Goal: Task Accomplishment & Management: Manage account settings

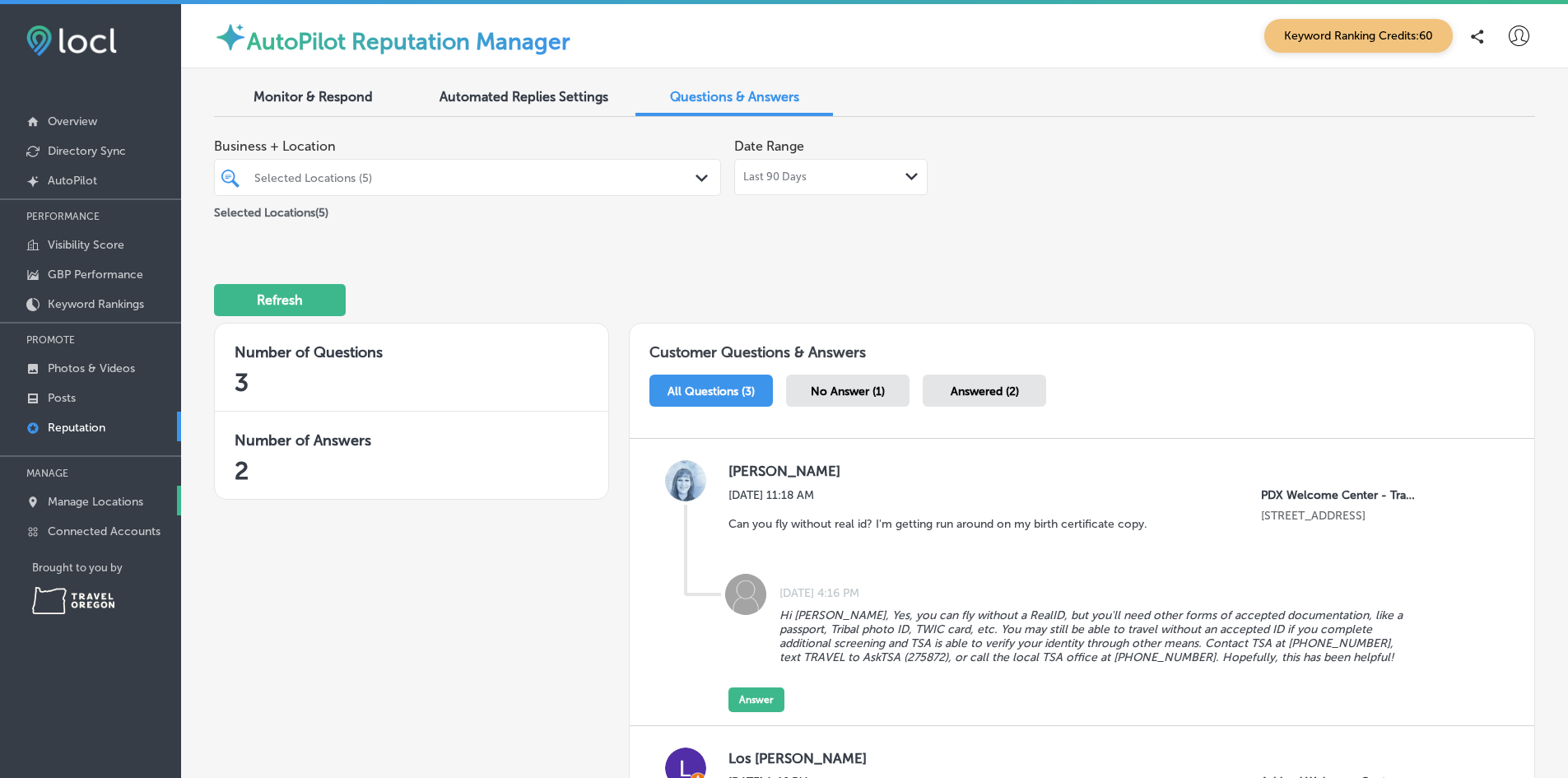
click at [76, 497] on p "Manage Locations" at bounding box center [95, 502] width 95 height 14
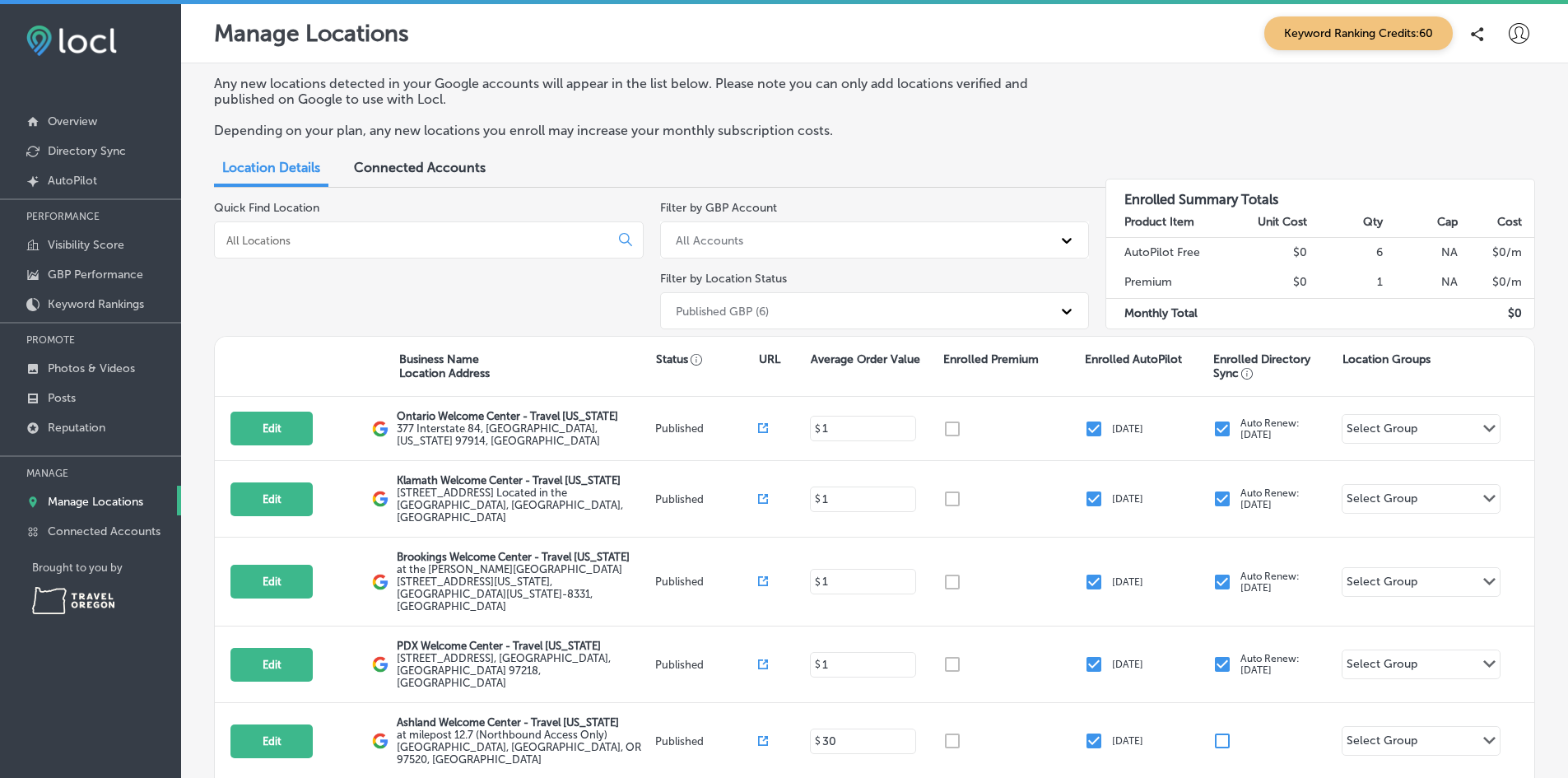
scroll to position [142, 0]
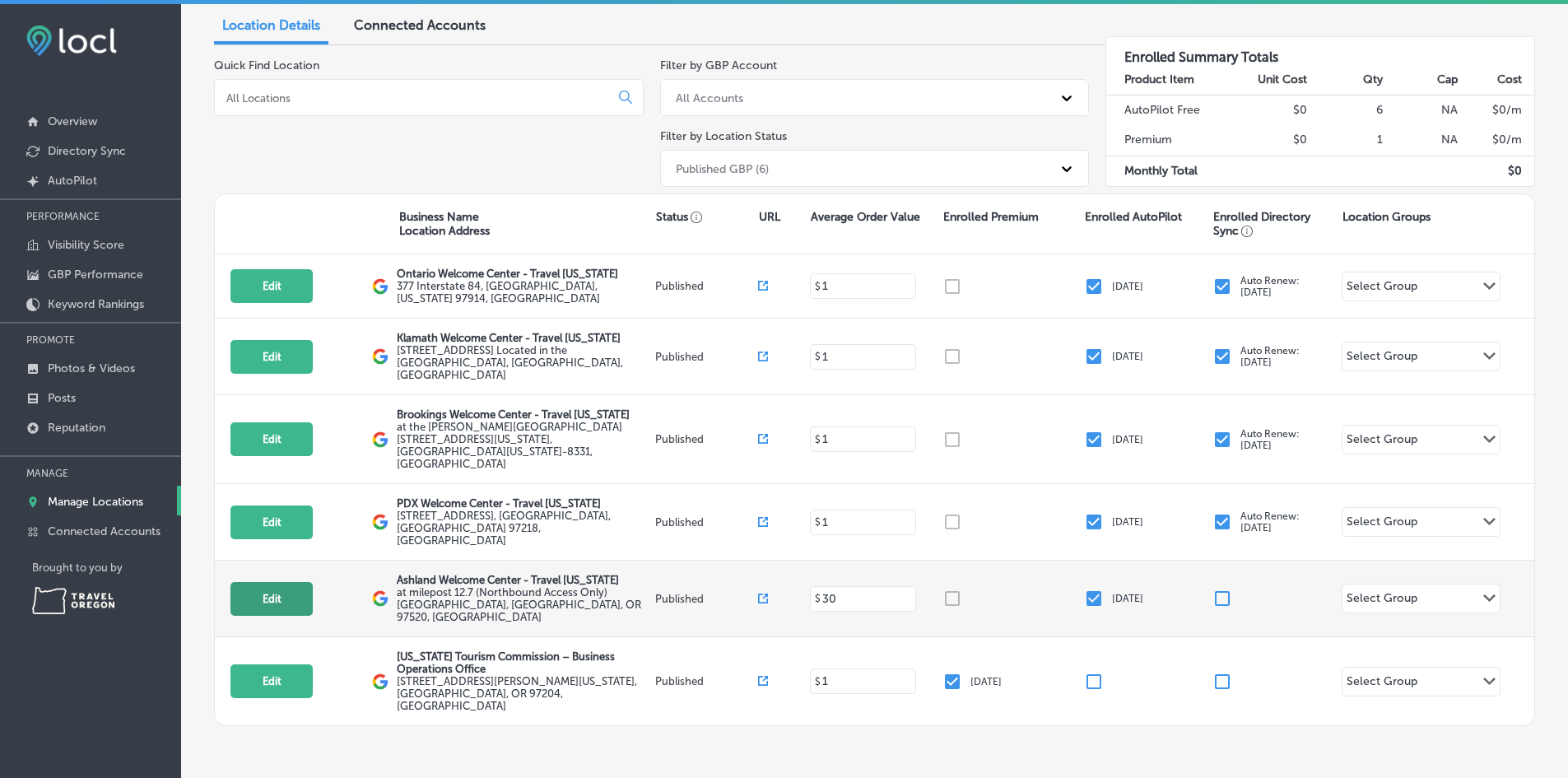
click at [270, 583] on button "Edit" at bounding box center [272, 599] width 82 height 33
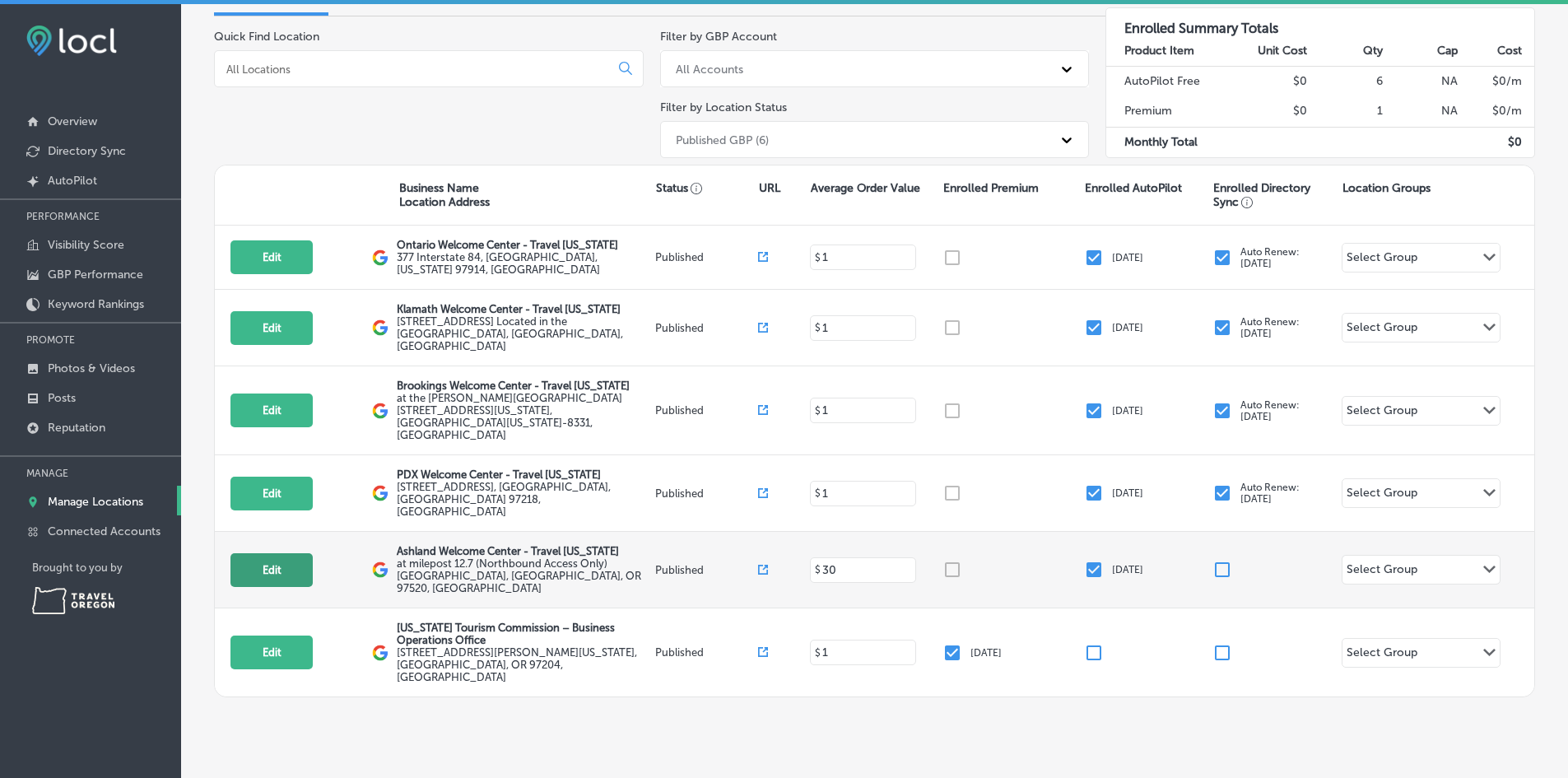
select select "US"
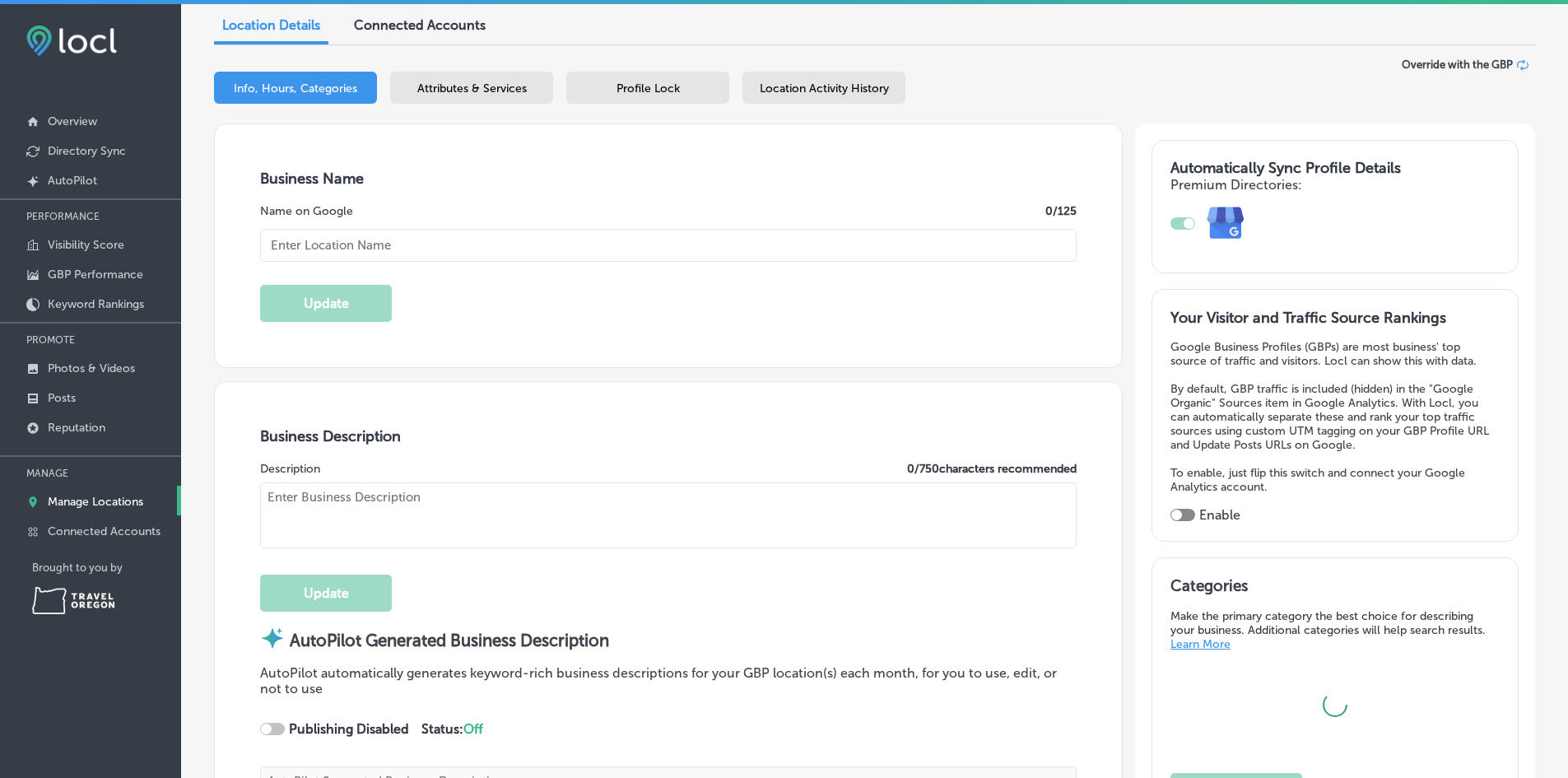
type input "Ashland Welcome Center - Travel [US_STATE]"
type textarea "Discover Ashland Welcome Center – Travel Oregon, your essential rest stop for e…"
type input "at milepost 12.7 (Northbound Access Only)"
type input "Latitude: 42.1678, Longitude: -122.6527"
type input "Ashland"
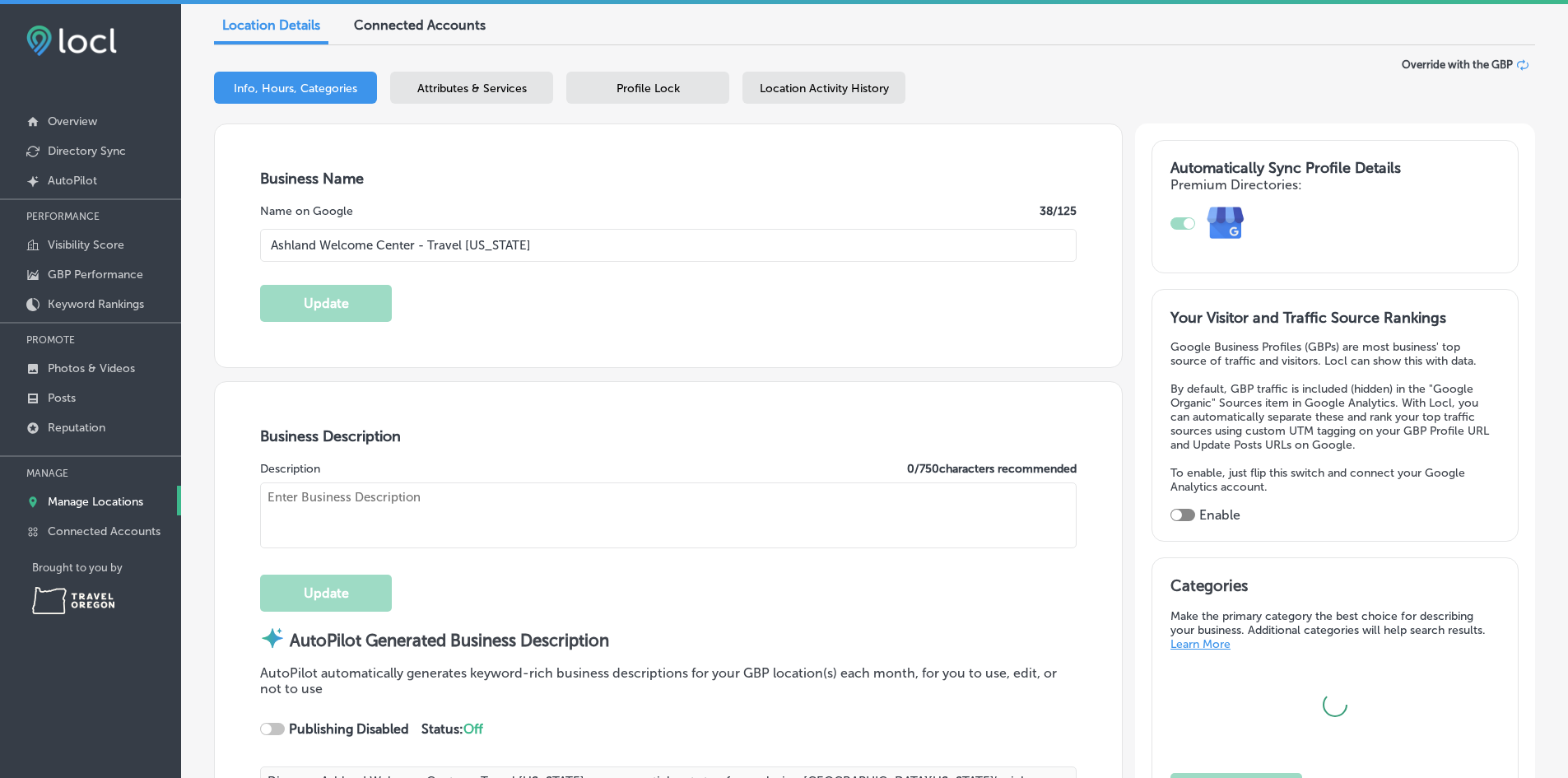
type input "97520"
type input "US"
type input "[URL][DOMAIN_NAME]"
type textarea "Welcome to Ashland Welcome Center, your go-to destination for exploring the bea…"
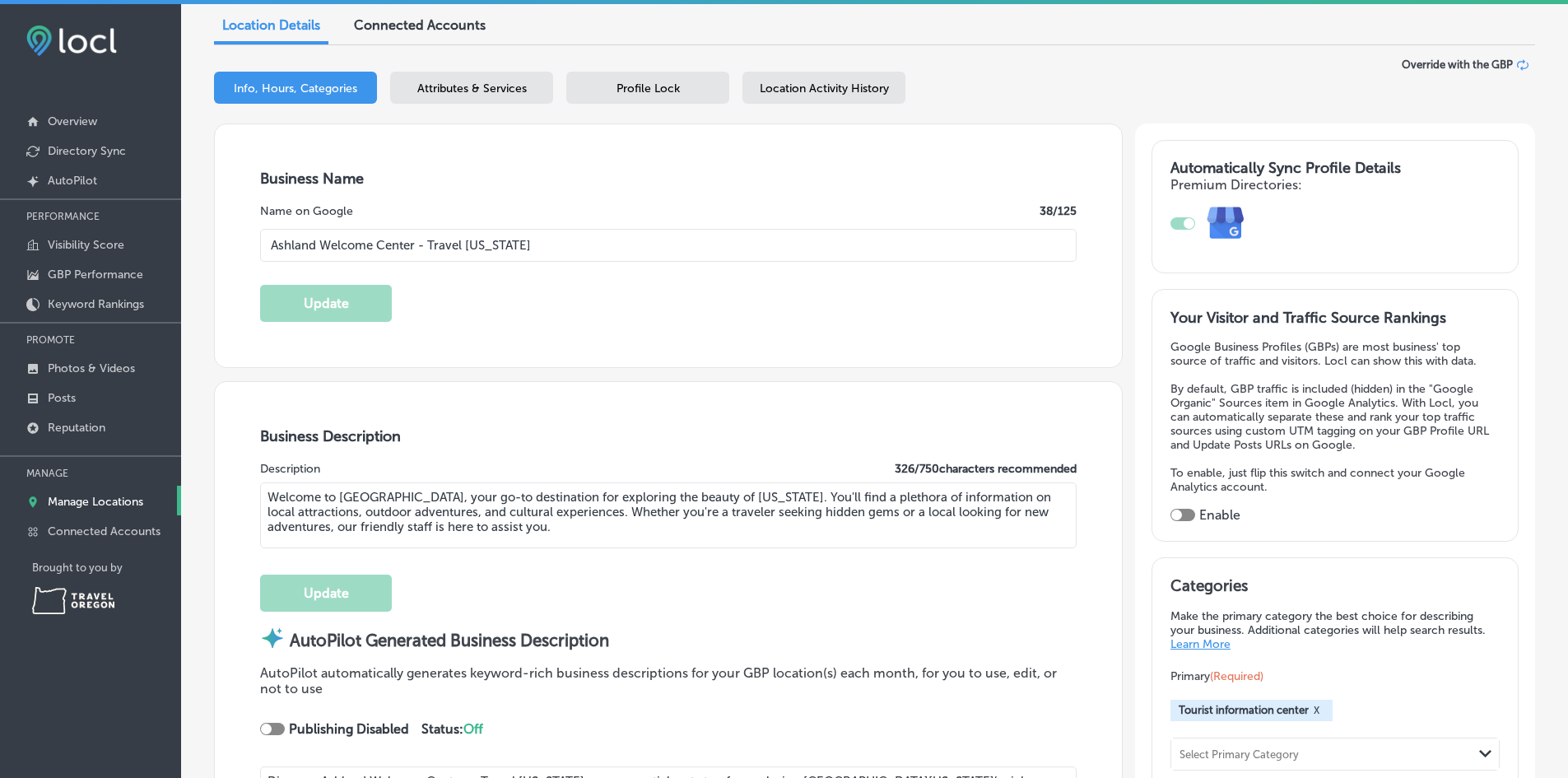
click at [814, 86] on span "Location Activity History" at bounding box center [825, 88] width 130 height 14
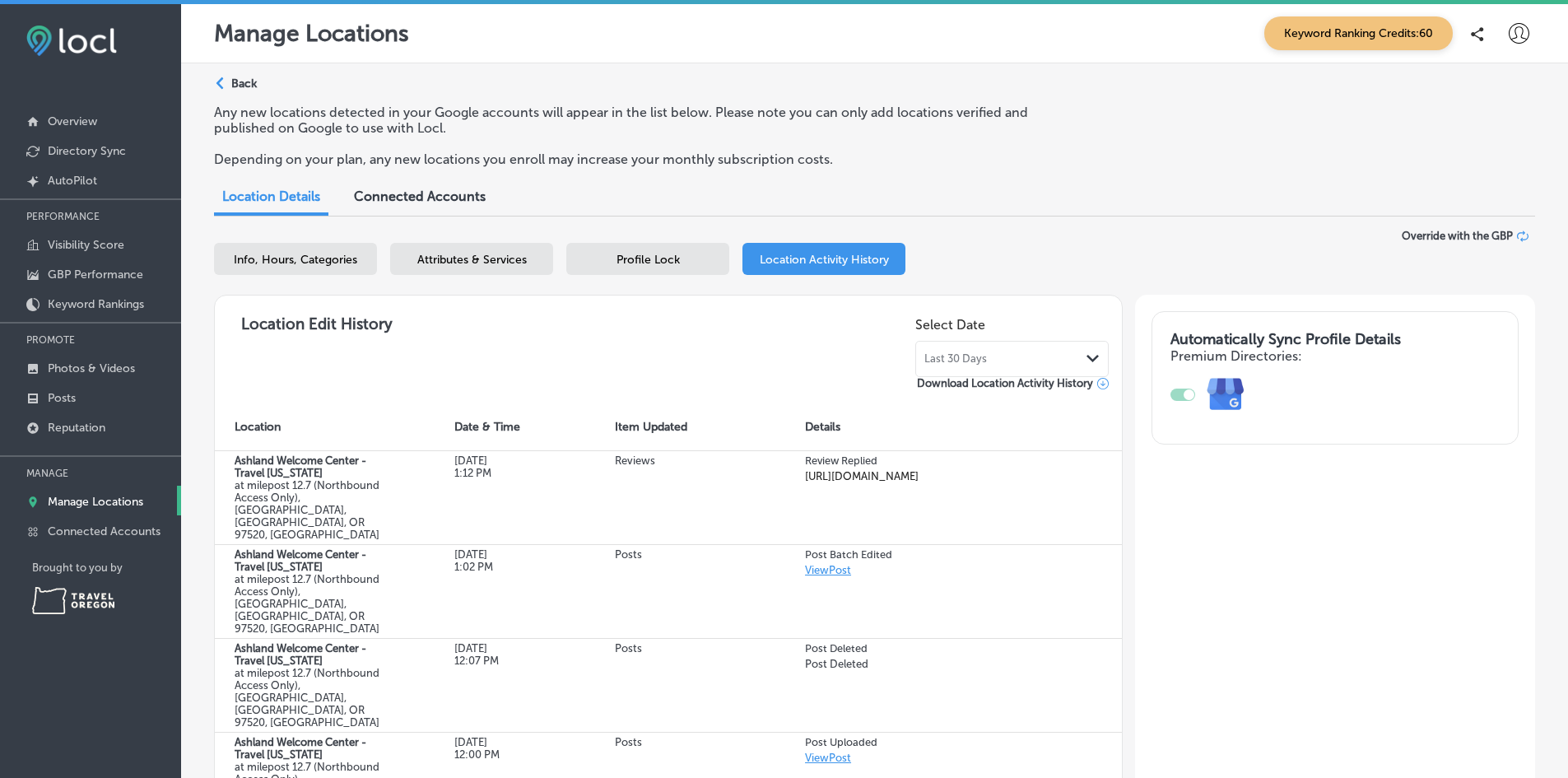
scroll to position [247, 0]
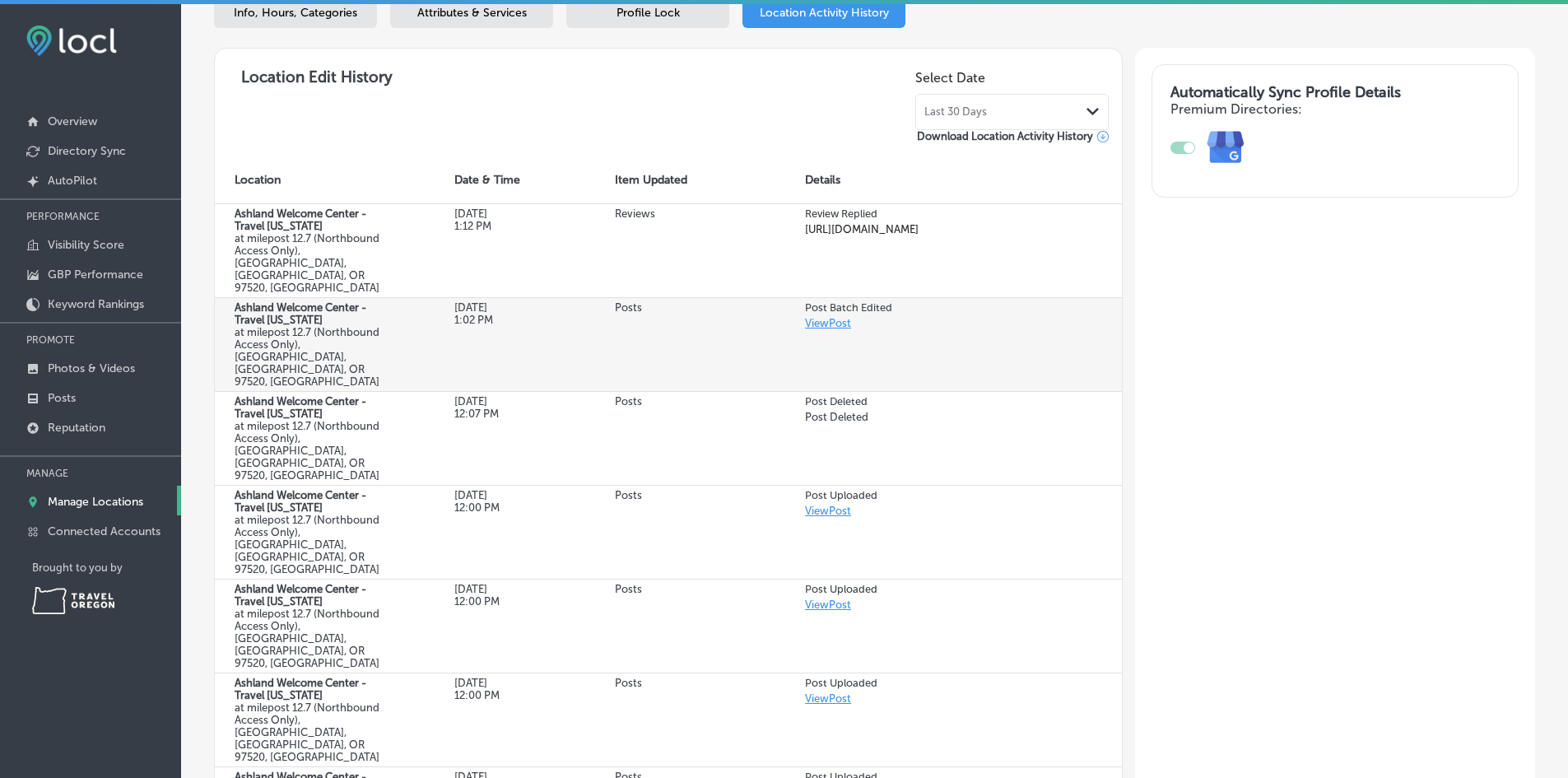
click at [816, 317] on link "View Post" at bounding box center [828, 323] width 46 height 13
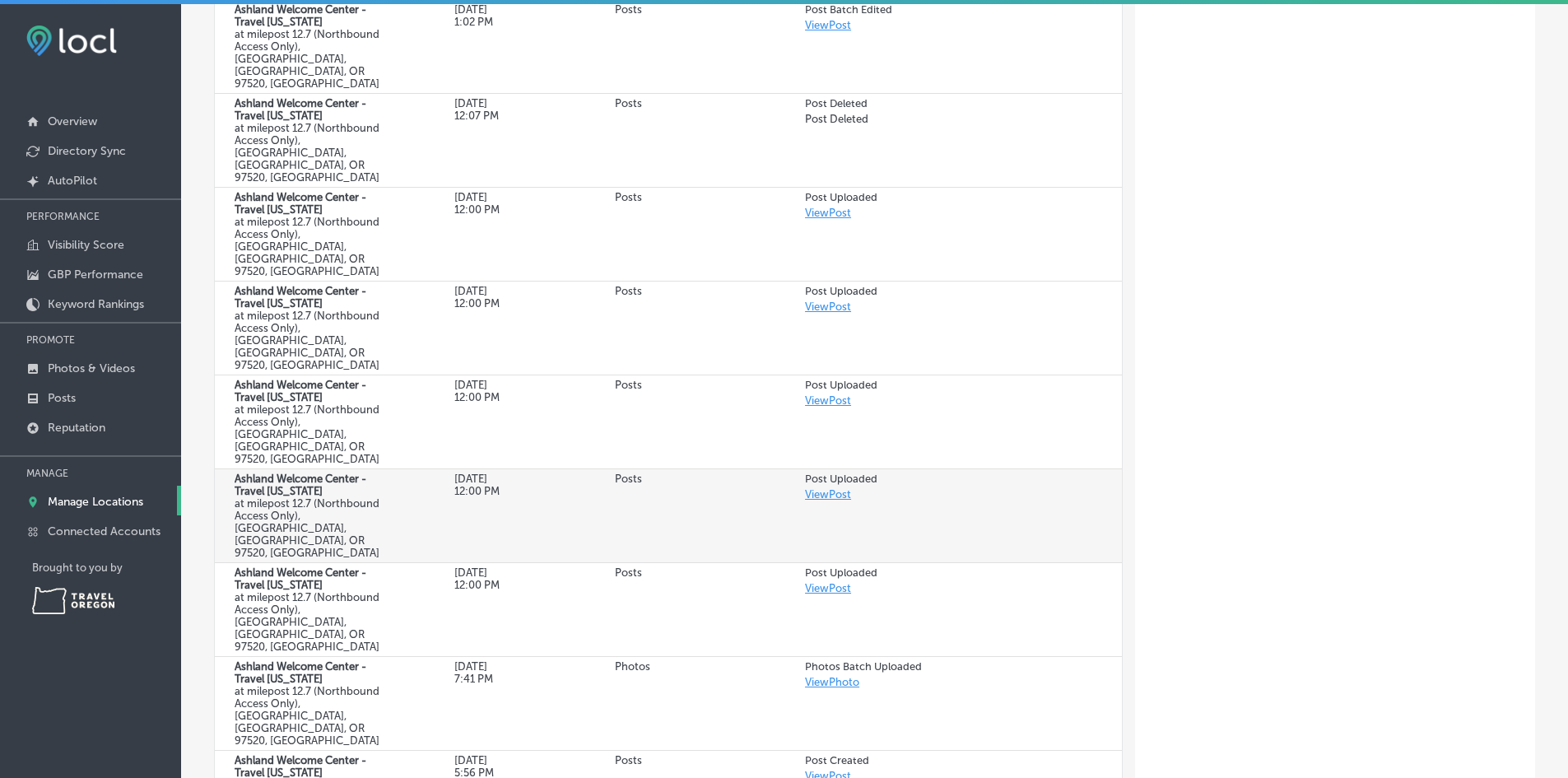
scroll to position [677, 0]
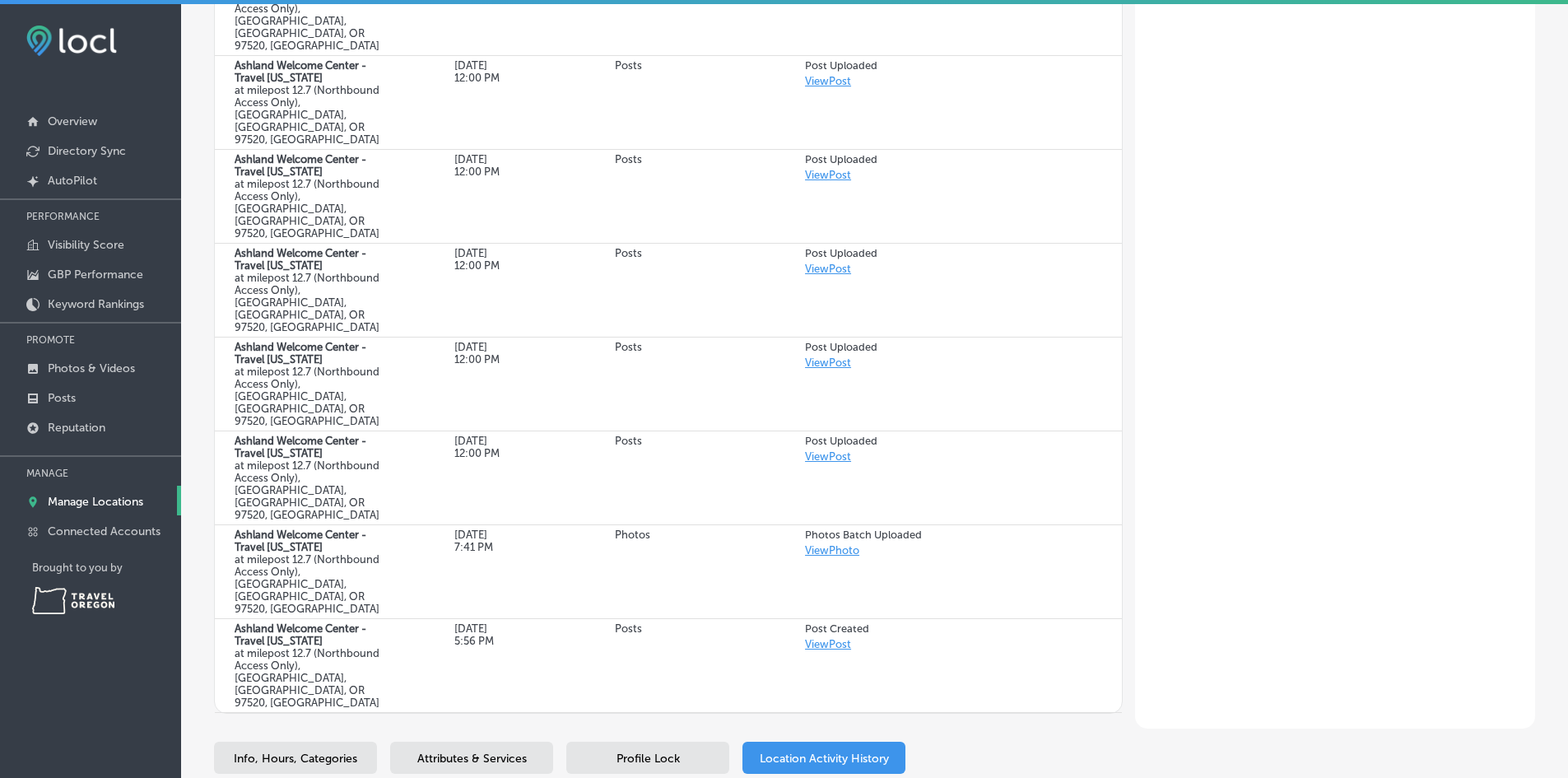
click at [639, 751] on span "Profile Lock" at bounding box center [648, 758] width 64 height 14
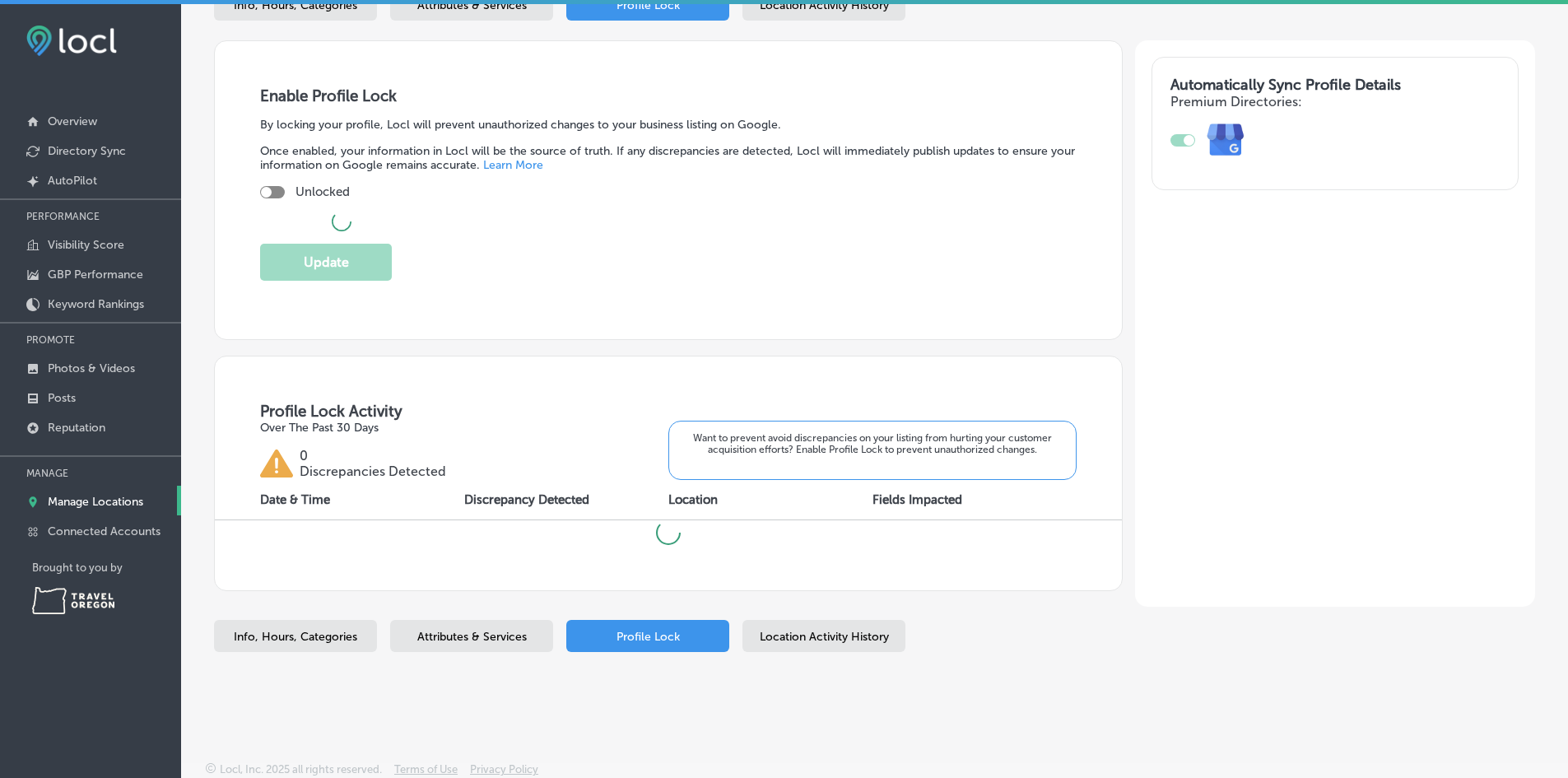
checkbox input "true"
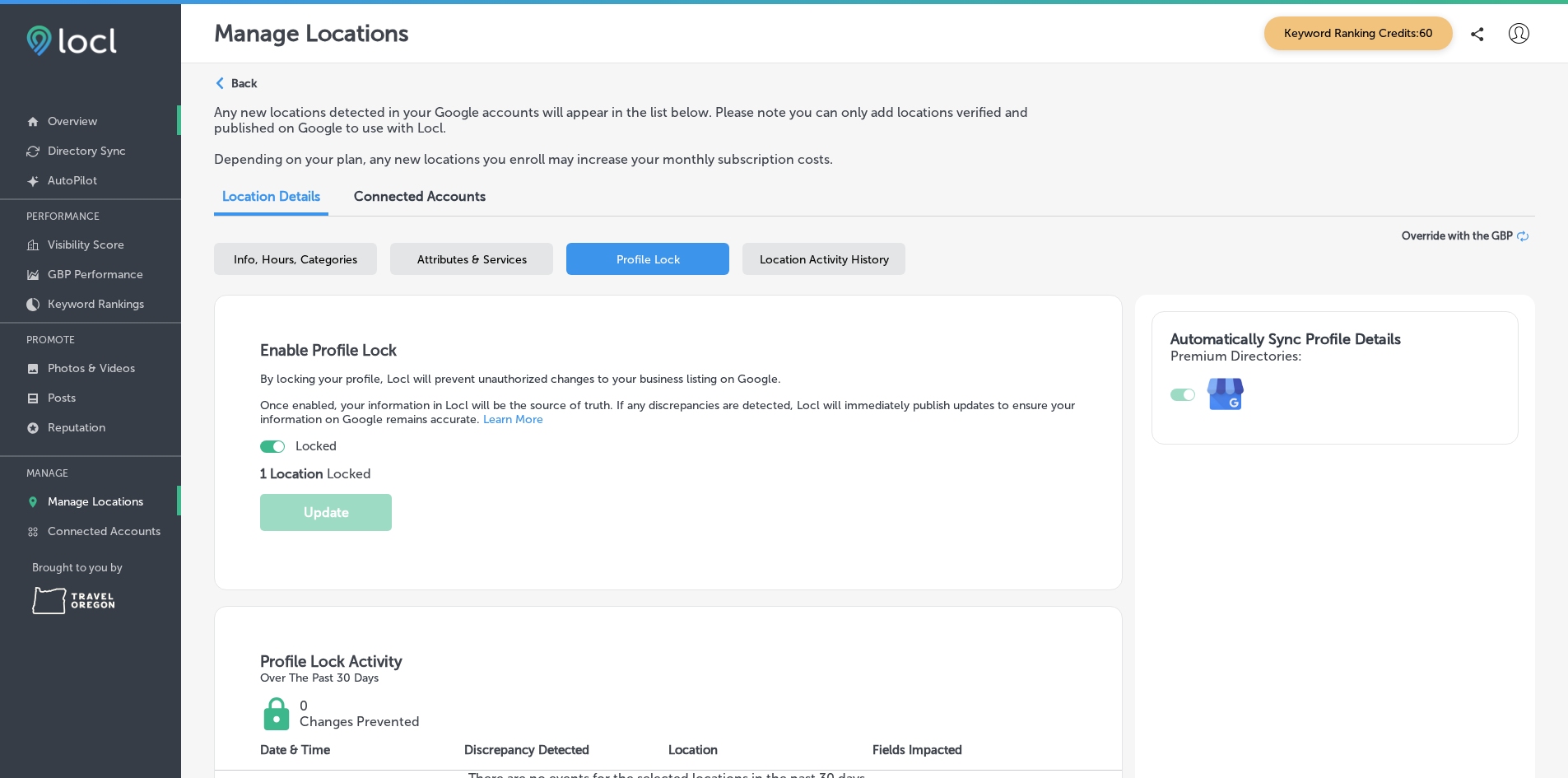
click at [71, 125] on p "Overview" at bounding box center [73, 122] width 49 height 14
